Goal: Task Accomplishment & Management: Use online tool/utility

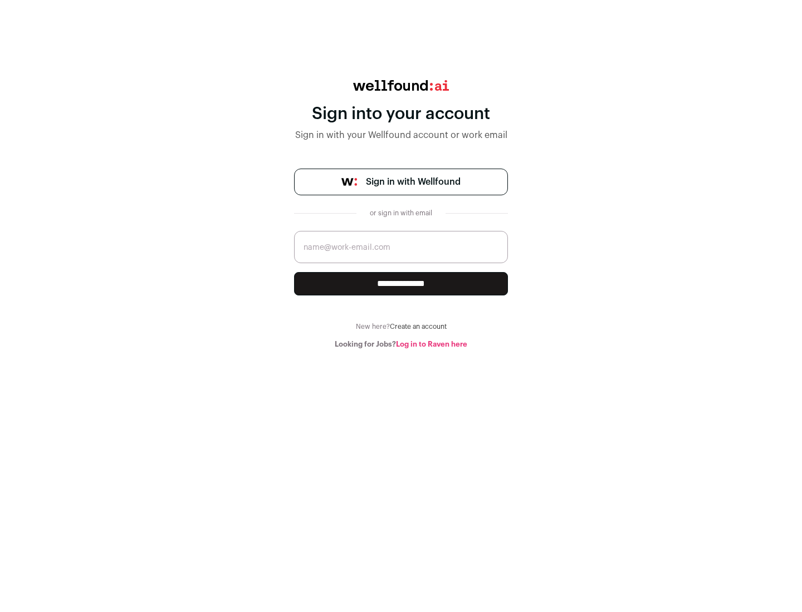
click at [413, 182] on span "Sign in with Wellfound" at bounding box center [413, 181] width 95 height 13
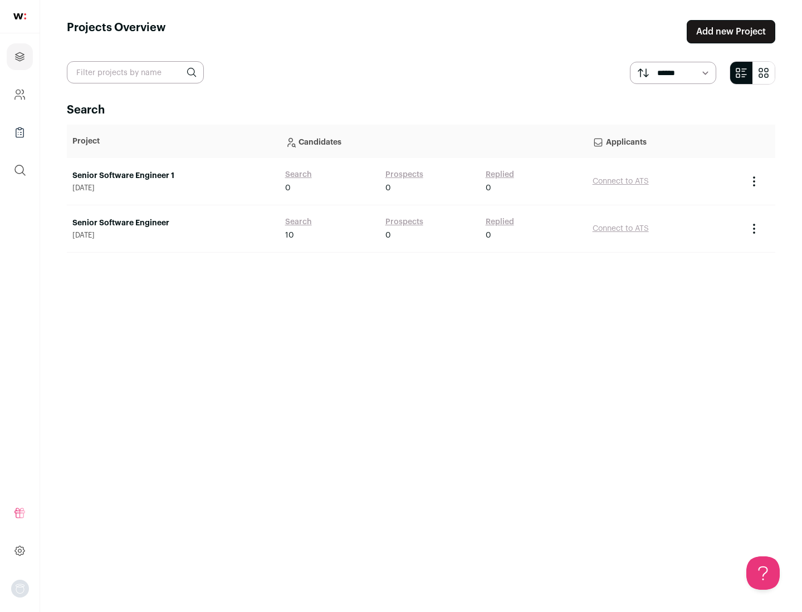
click at [173, 223] on link "Senior Software Engineer" at bounding box center [173, 223] width 202 height 11
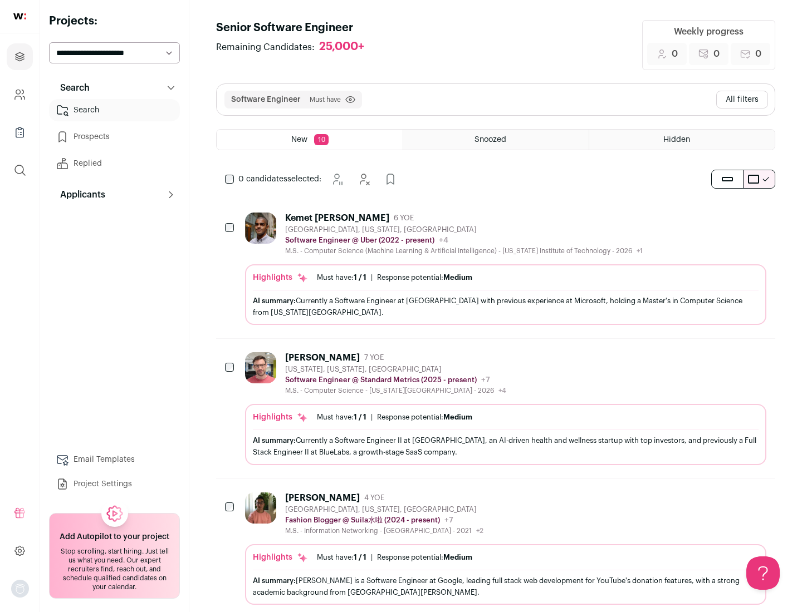
click at [496, 269] on div "Highlights Must have: 1 / 1 How many must haves have been fulfilled? | Response…" at bounding box center [505, 294] width 521 height 61
